Goal: Information Seeking & Learning: Learn about a topic

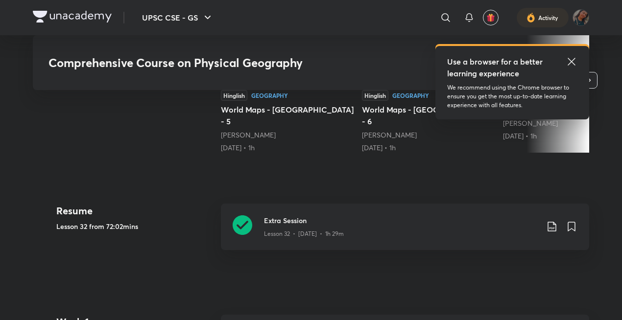
scroll to position [343, 0]
click at [382, 233] on div "Lesson 32 • May 28 • 1h 29m" at bounding box center [401, 232] width 274 height 13
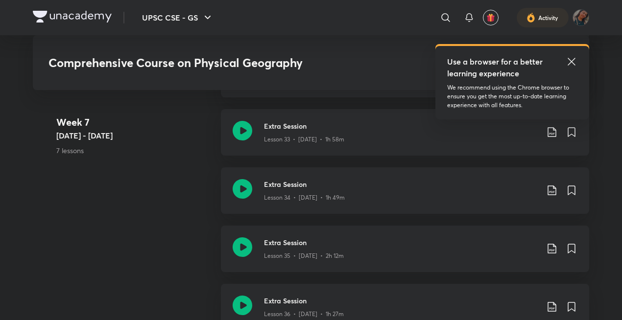
scroll to position [2720, 0]
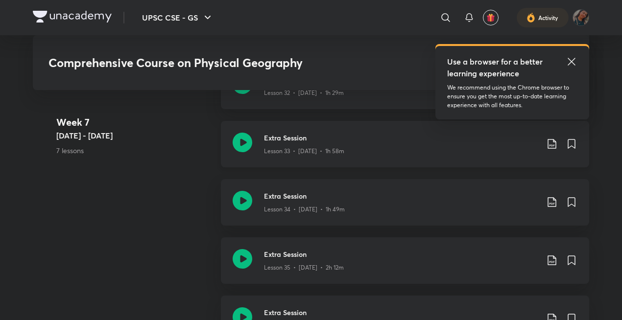
click at [241, 133] on icon at bounding box center [243, 143] width 20 height 20
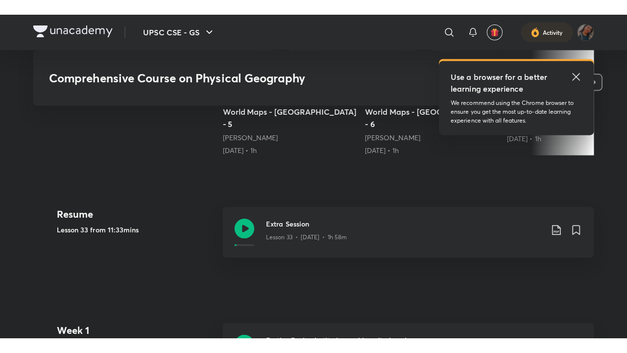
scroll to position [378, 0]
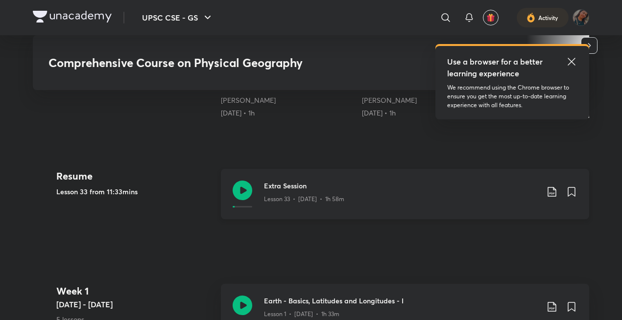
click at [319, 183] on h3 "Extra Session" at bounding box center [401, 186] width 274 height 10
